Goal: Navigation & Orientation: Find specific page/section

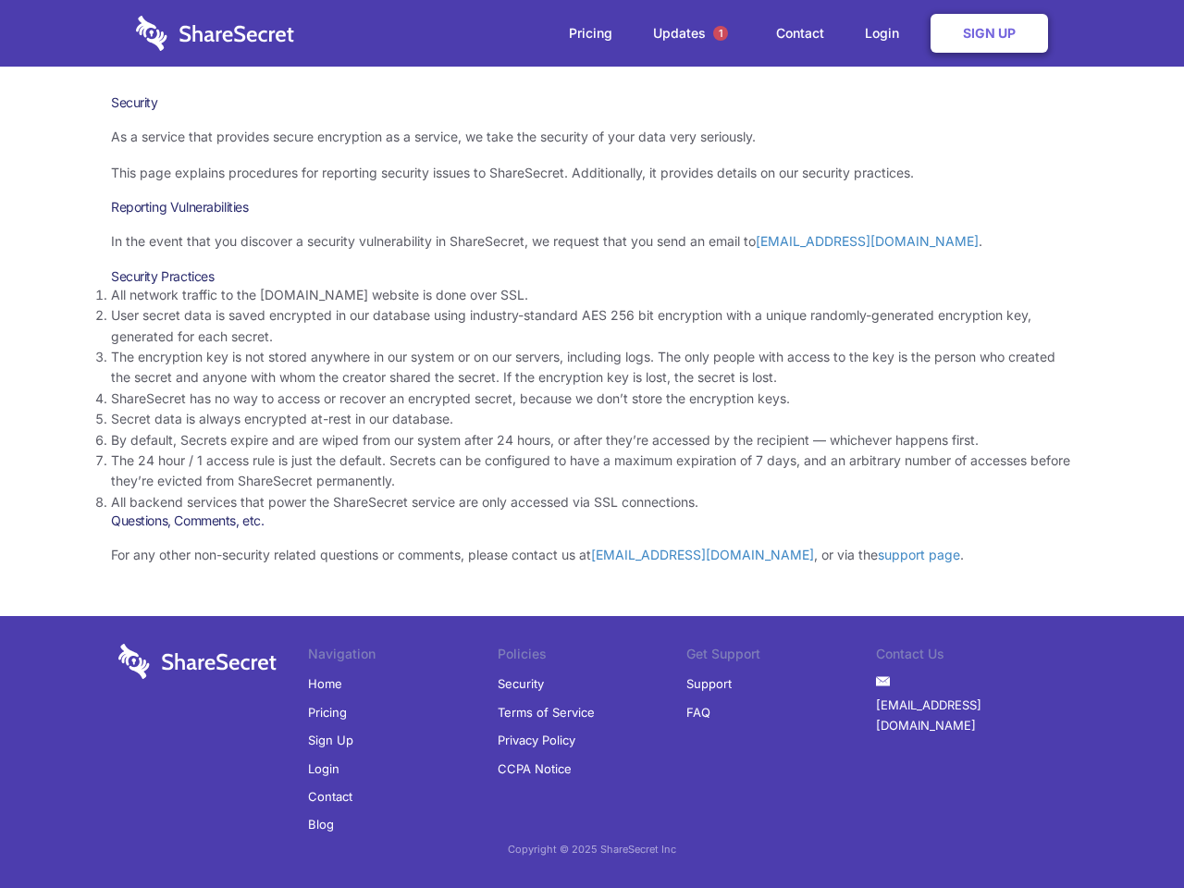
click at [592, 444] on li "By default, Secrets expire and are wiped from our system after 24 hours, or aft…" at bounding box center [592, 440] width 962 height 20
click at [721, 33] on span "1" at bounding box center [720, 33] width 15 height 15
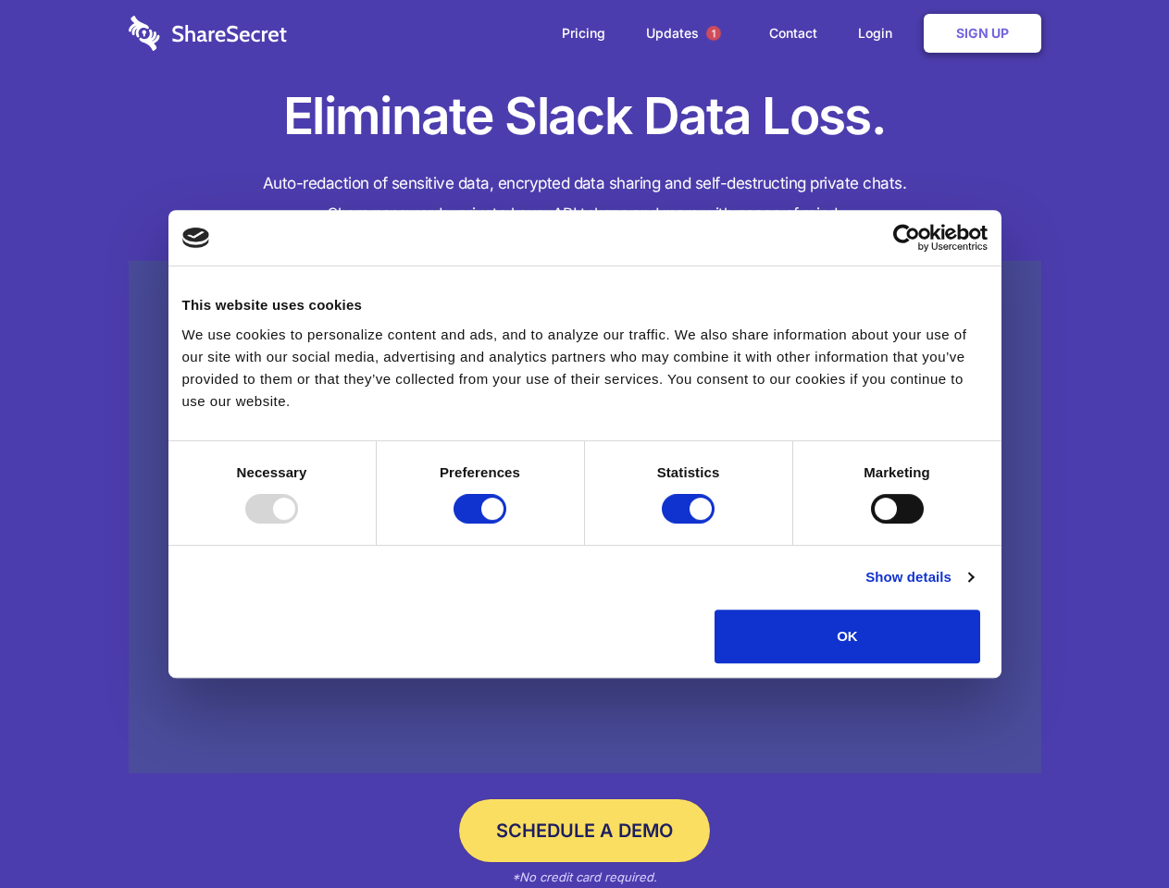
click at [298, 524] on div at bounding box center [271, 509] width 53 height 30
click at [506, 524] on input "Preferences" at bounding box center [479, 509] width 53 height 30
checkbox input "false"
click at [690, 524] on input "Statistics" at bounding box center [688, 509] width 53 height 30
checkbox input "false"
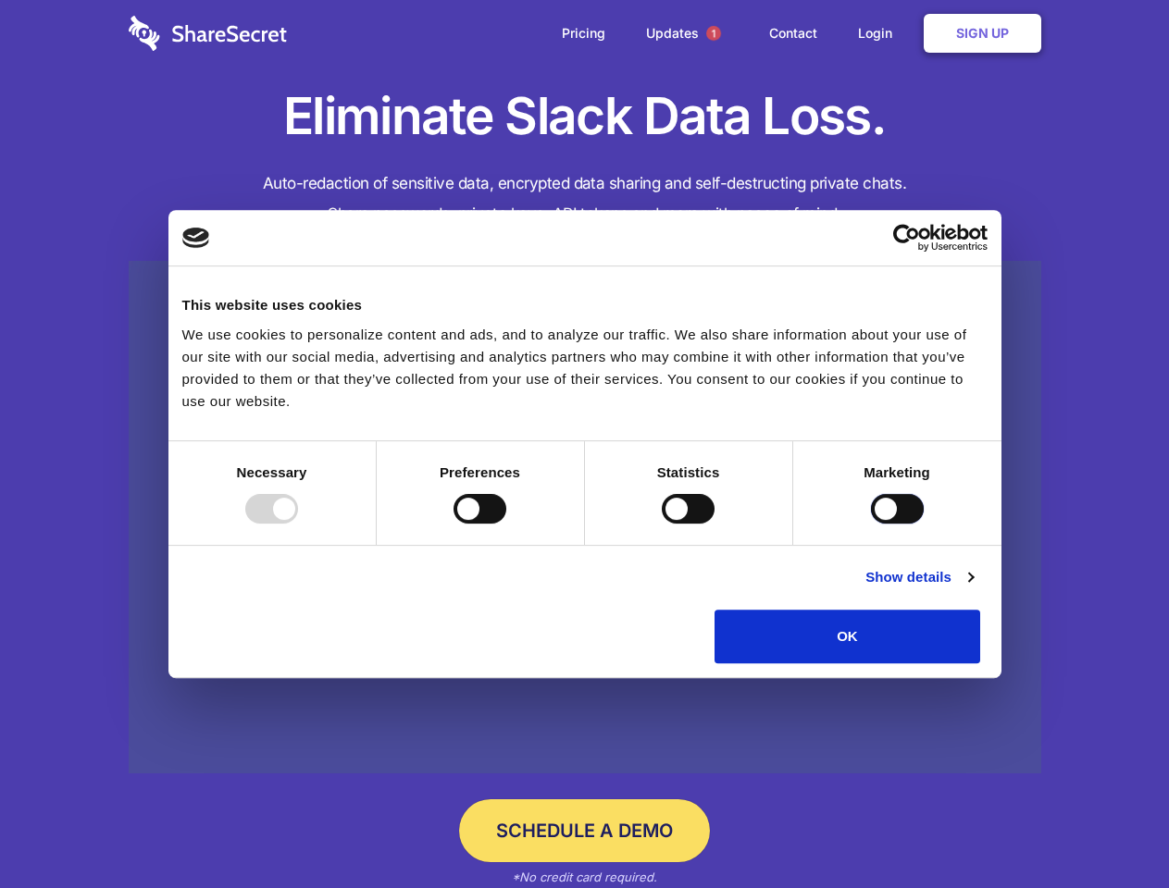
click at [871, 524] on input "Marketing" at bounding box center [897, 509] width 53 height 30
checkbox input "true"
click at [972, 588] on link "Show details" at bounding box center [918, 577] width 107 height 22
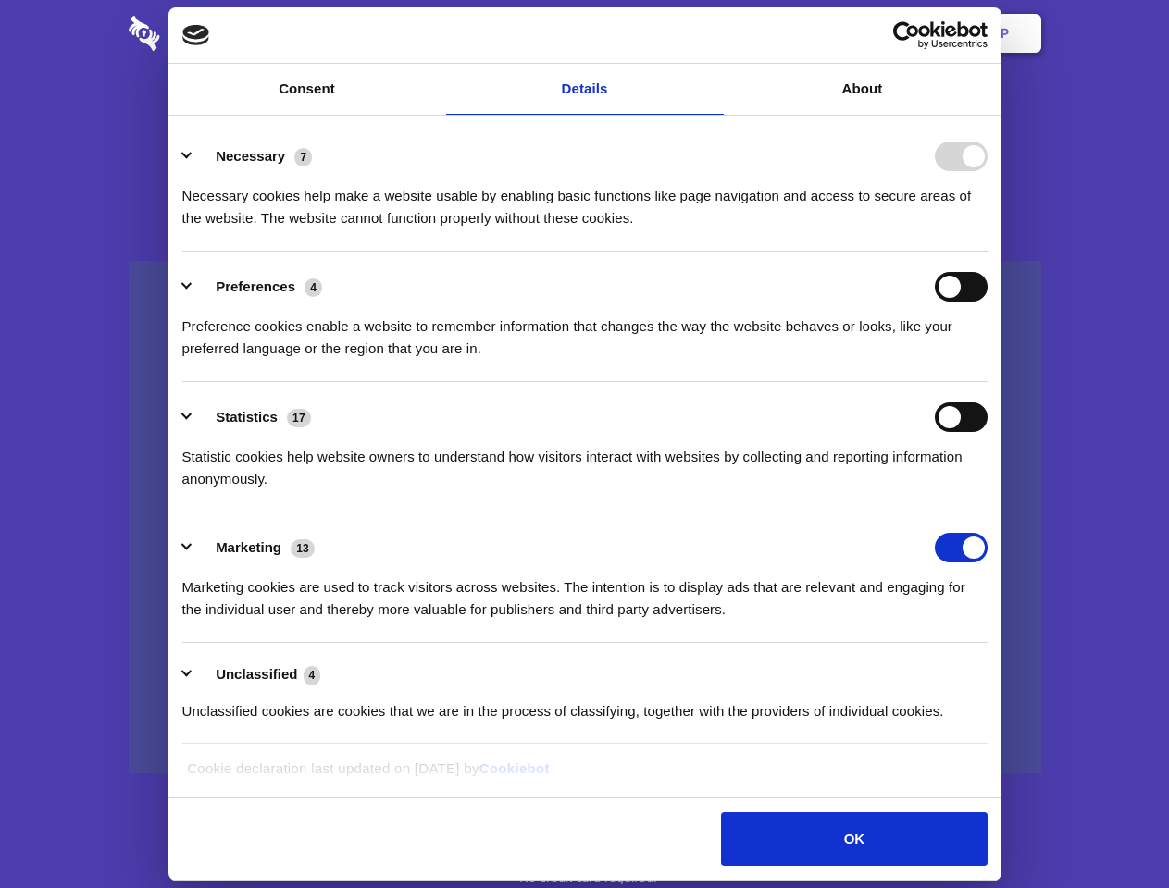
click at [996, 670] on ul "Necessary 7 Necessary cookies help make a website usable by enabling basic func…" at bounding box center [584, 433] width 823 height 624
click at [712, 33] on span "1" at bounding box center [713, 33] width 15 height 15
